Goal: Task Accomplishment & Management: Manage account settings

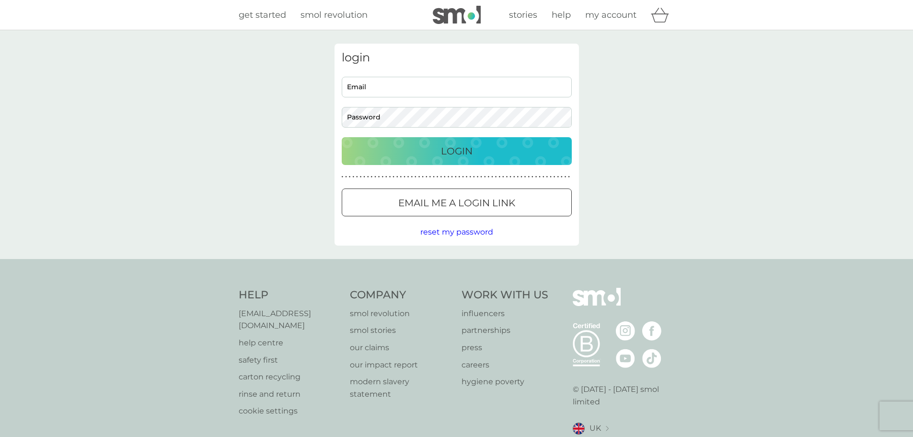
type input "[EMAIL_ADDRESS][DOMAIN_NAME]"
click at [426, 160] on button "Login" at bounding box center [457, 151] width 230 height 28
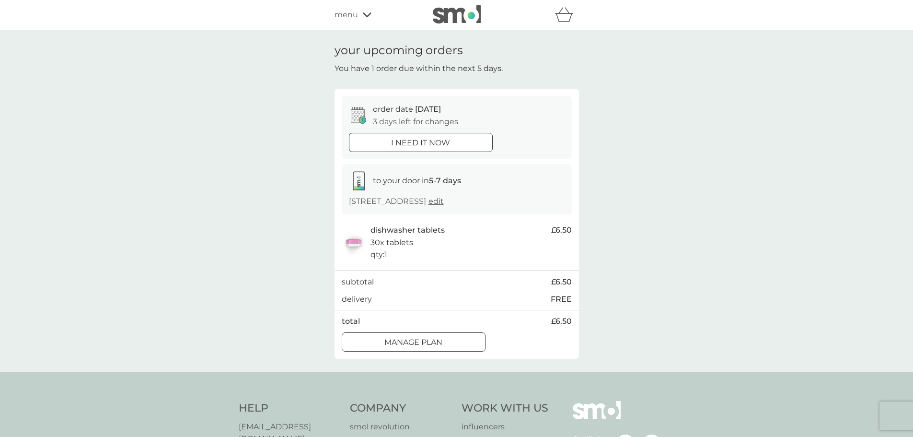
click at [425, 341] on div at bounding box center [425, 341] width 0 height 0
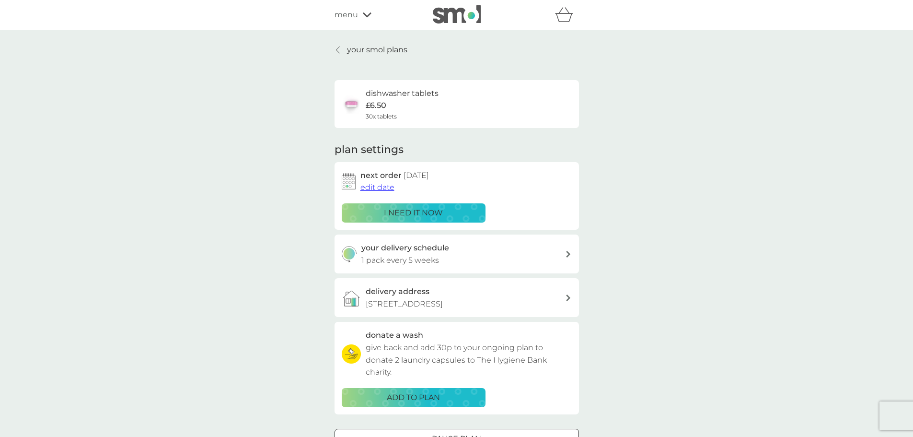
click at [378, 189] on span "edit date" at bounding box center [377, 187] width 34 height 9
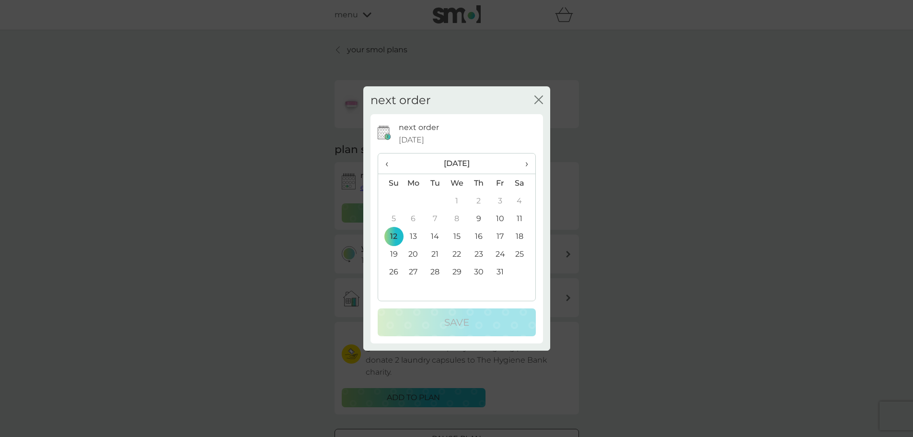
click at [393, 250] on td "19" at bounding box center [390, 254] width 24 height 18
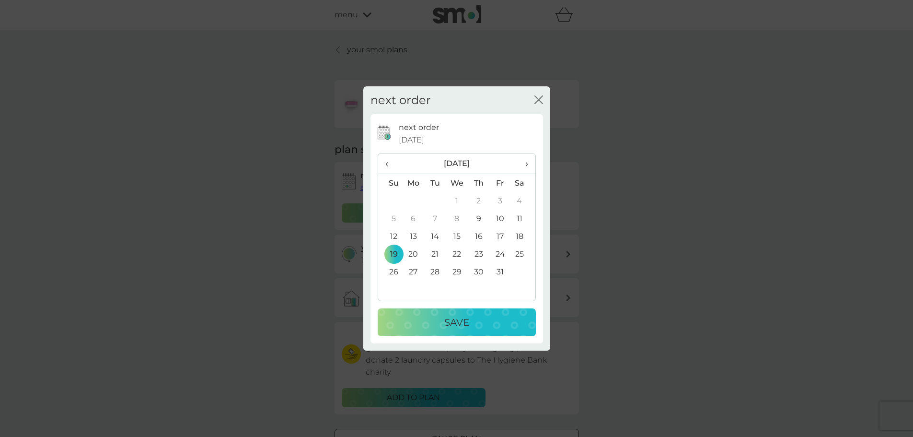
click at [422, 324] on div "Save" at bounding box center [456, 321] width 139 height 15
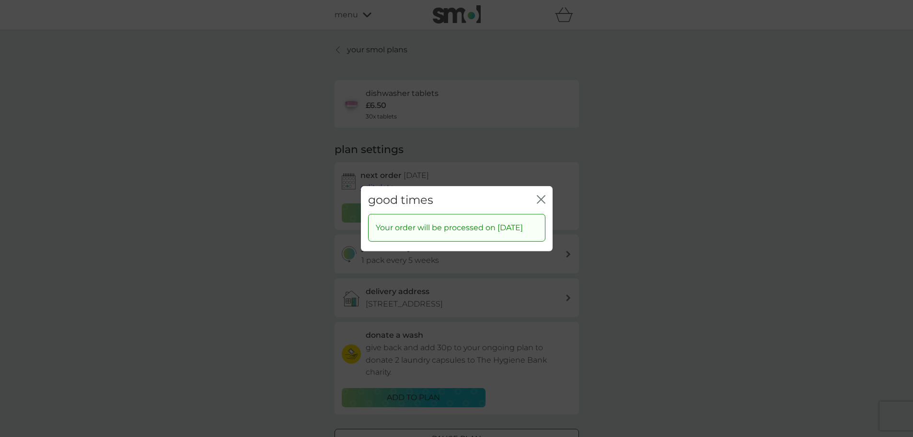
click at [540, 195] on icon "close" at bounding box center [539, 199] width 4 height 8
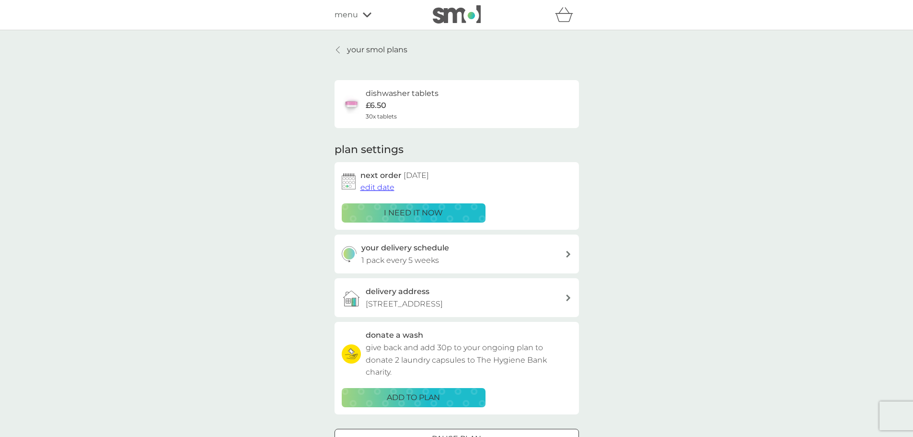
click at [338, 50] on icon at bounding box center [338, 50] width 4 height 8
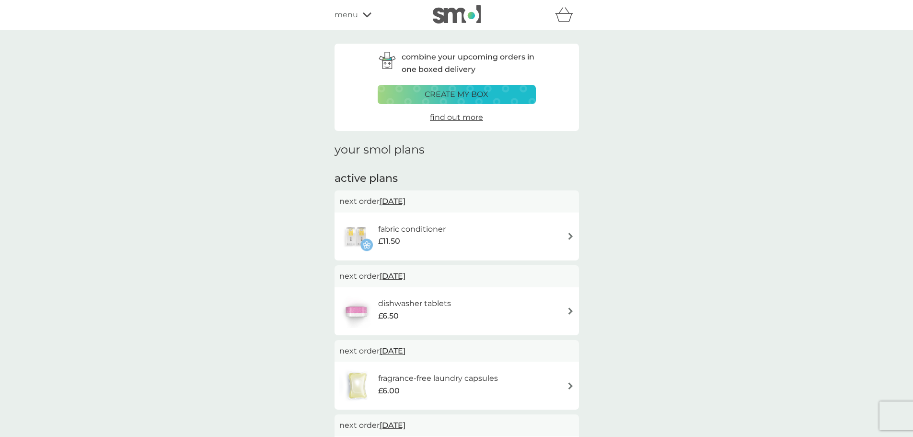
click at [402, 202] on span "17 Oct 2025" at bounding box center [393, 201] width 26 height 19
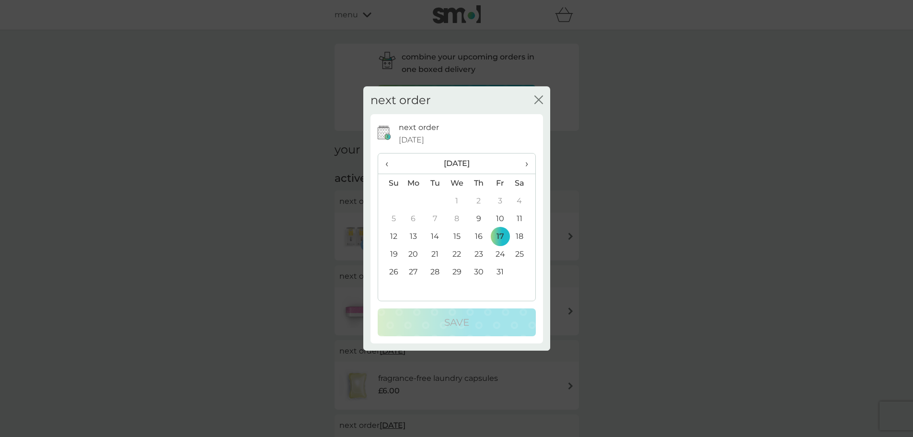
click at [394, 251] on td "19" at bounding box center [390, 254] width 24 height 18
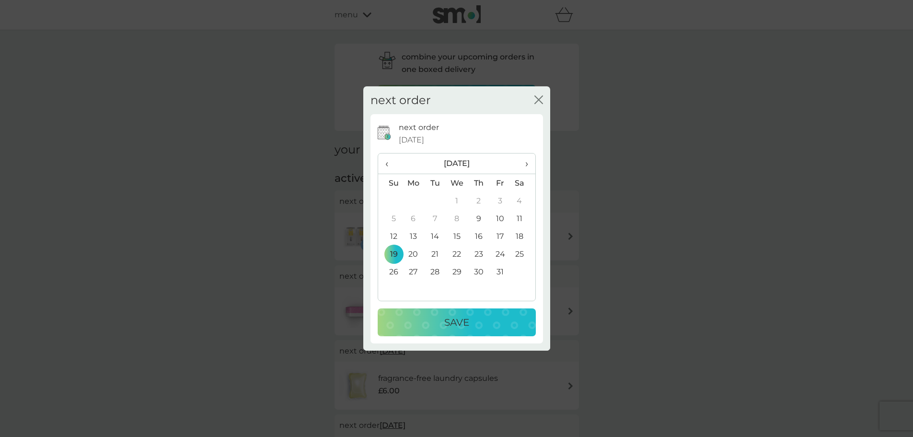
click at [434, 314] on button "Save" at bounding box center [457, 322] width 158 height 28
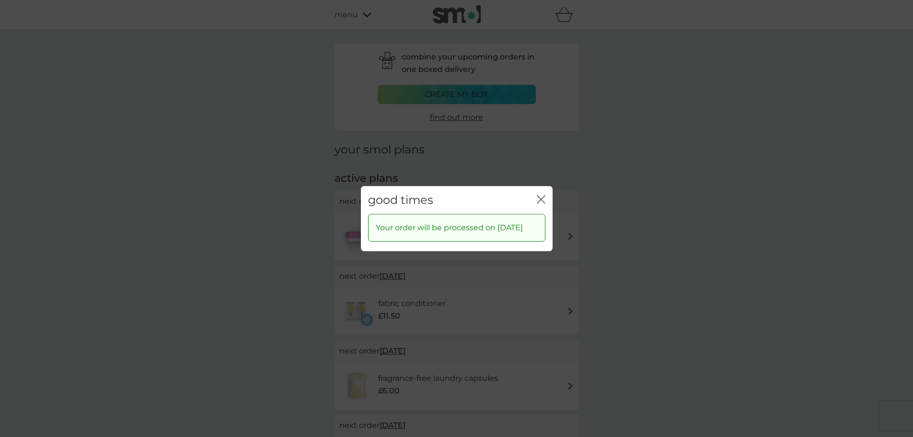
click at [540, 195] on icon "close" at bounding box center [541, 199] width 9 height 9
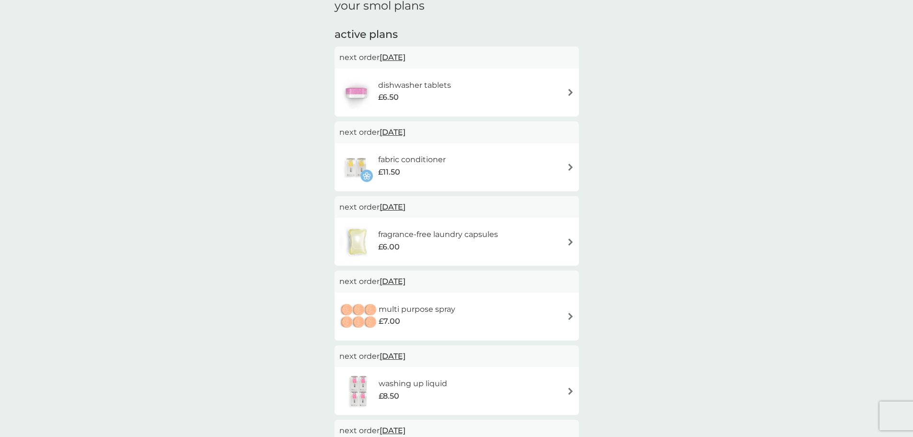
scroll to position [192, 0]
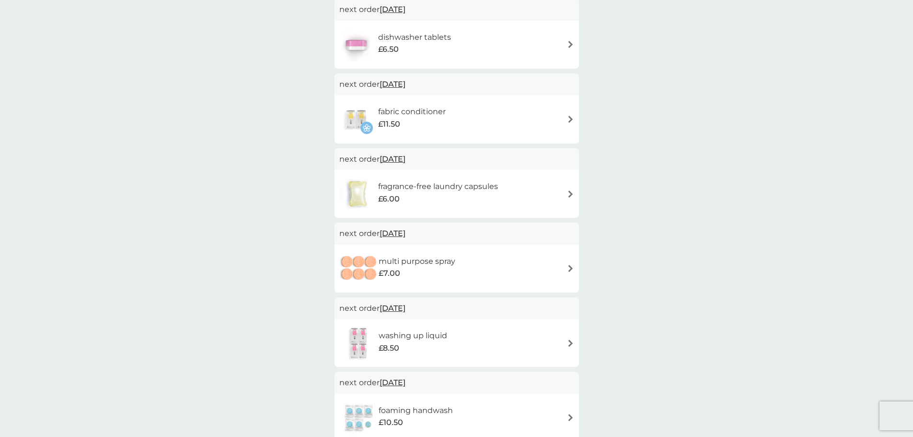
click at [399, 232] on span "27 Feb 2026" at bounding box center [393, 233] width 26 height 19
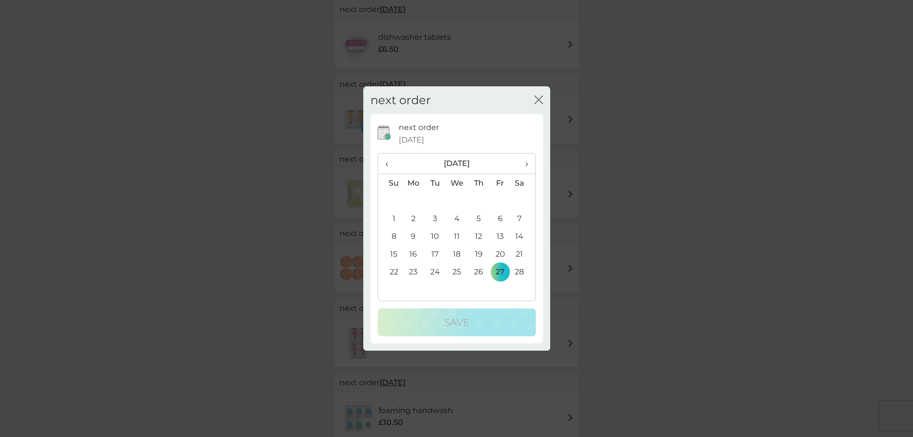
click at [523, 164] on span "›" at bounding box center [523, 163] width 10 height 20
click at [455, 270] on td "29" at bounding box center [457, 272] width 22 height 18
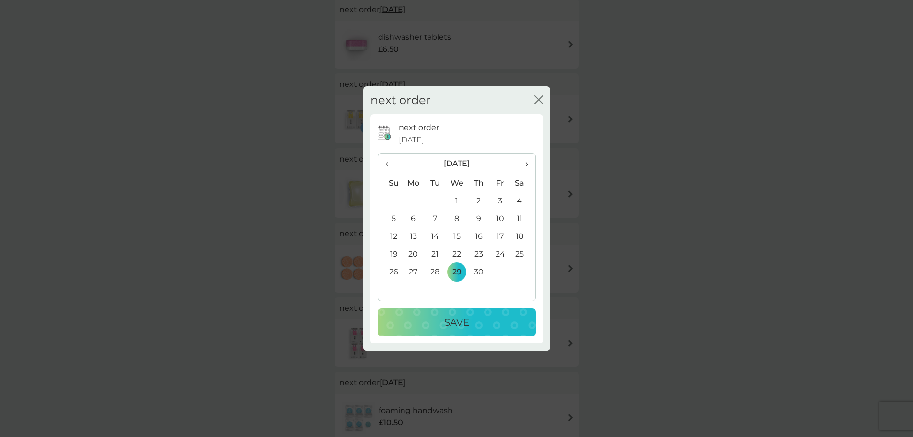
click at [451, 324] on p "Save" at bounding box center [456, 321] width 25 height 15
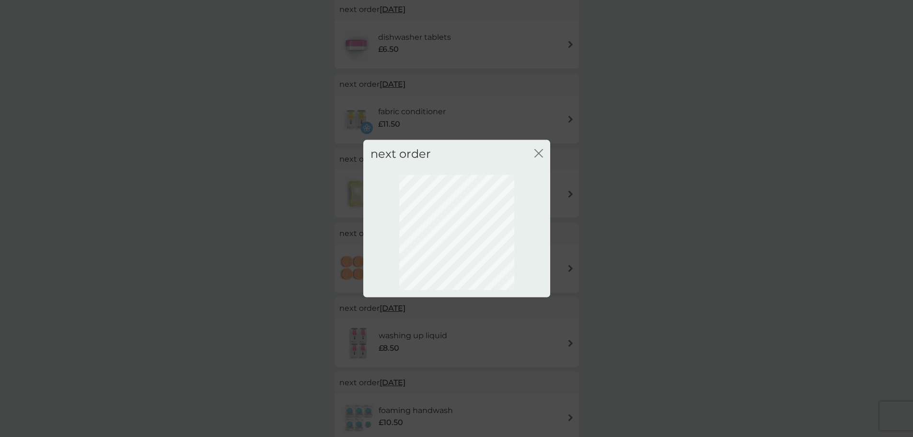
scroll to position [0, 0]
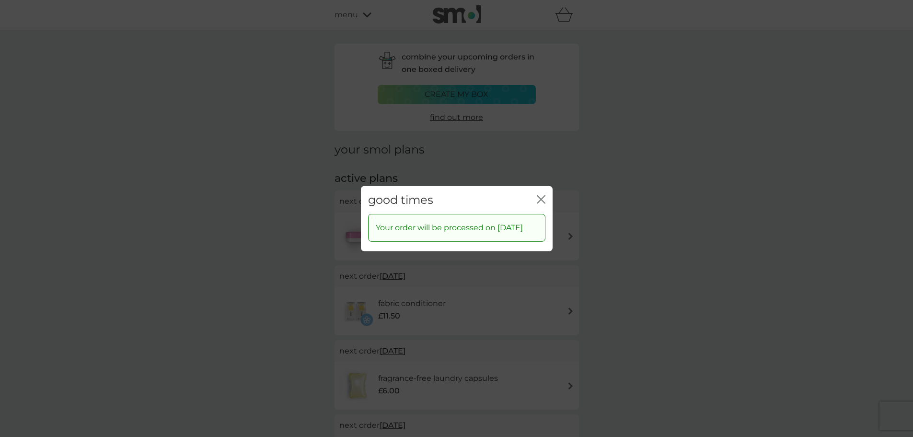
click at [542, 195] on icon "close" at bounding box center [541, 199] width 9 height 9
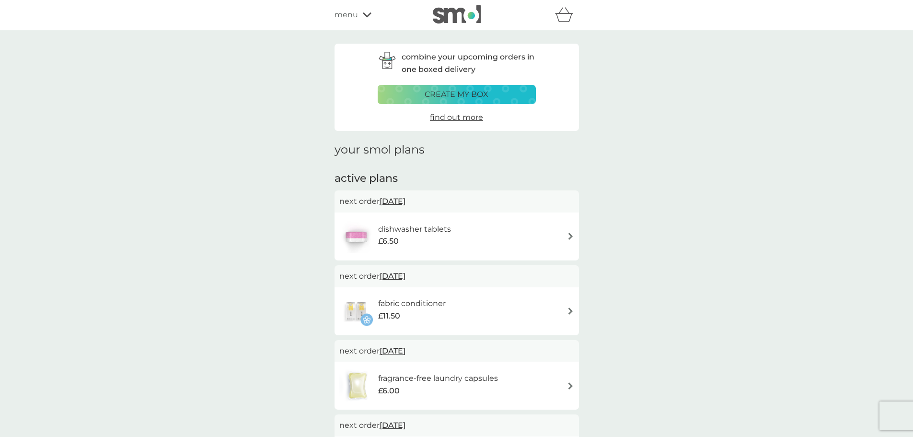
scroll to position [192, 0]
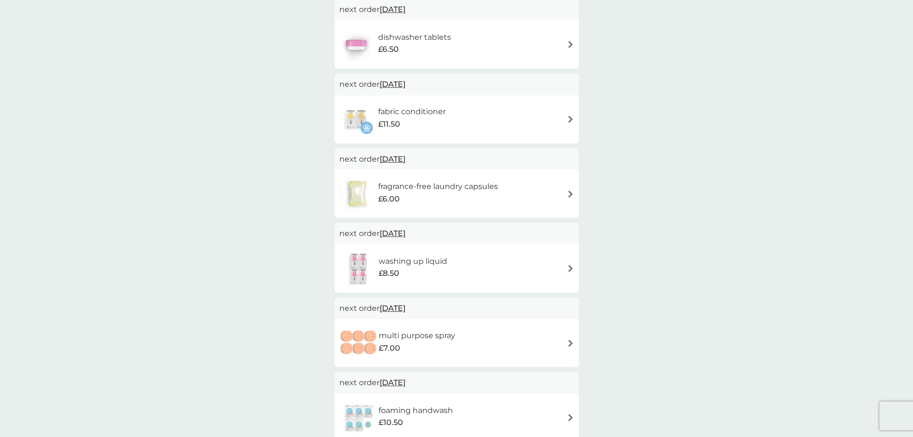
click at [395, 158] on span "31 Oct 2025" at bounding box center [393, 159] width 26 height 19
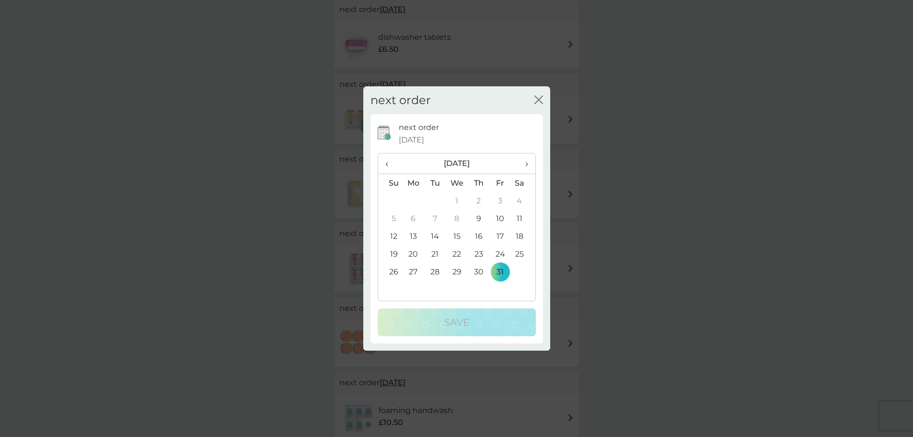
click at [536, 99] on icon "close" at bounding box center [539, 99] width 9 height 9
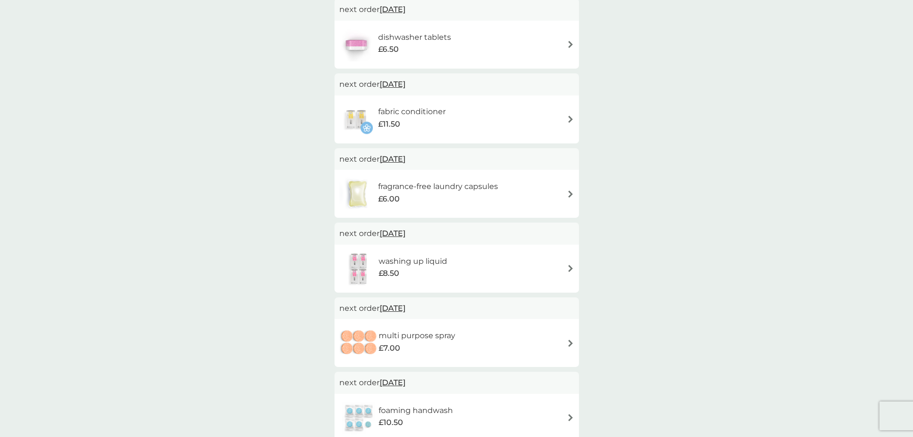
click at [572, 195] on img at bounding box center [570, 193] width 7 height 7
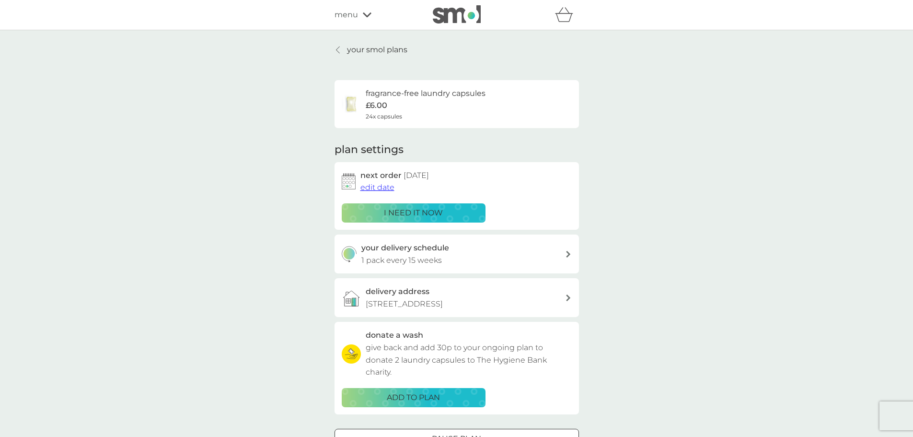
click at [337, 48] on icon at bounding box center [338, 50] width 4 height 8
